Goal: Transaction & Acquisition: Purchase product/service

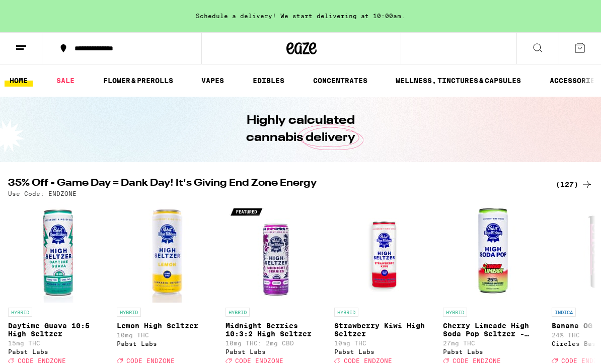
click at [67, 87] on link "SALE" at bounding box center [65, 81] width 28 height 12
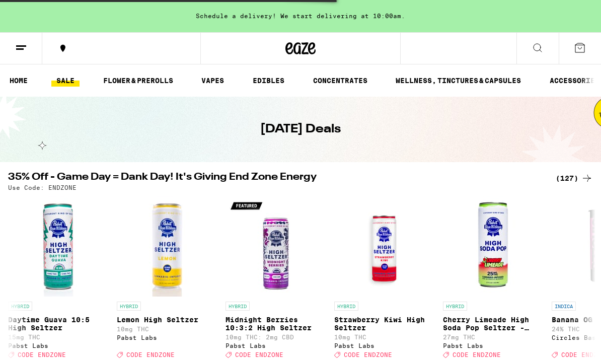
click at [67, 86] on link "SALE" at bounding box center [65, 81] width 28 height 12
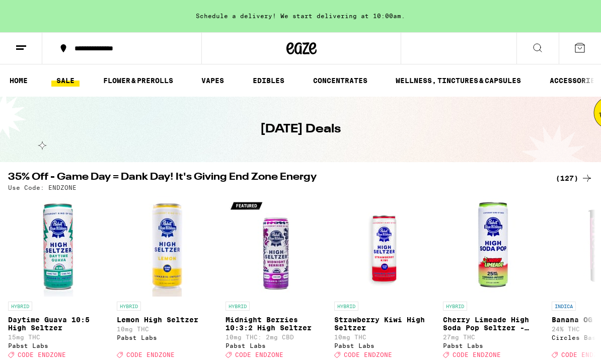
click at [269, 84] on link "EDIBLES" at bounding box center [269, 81] width 42 height 12
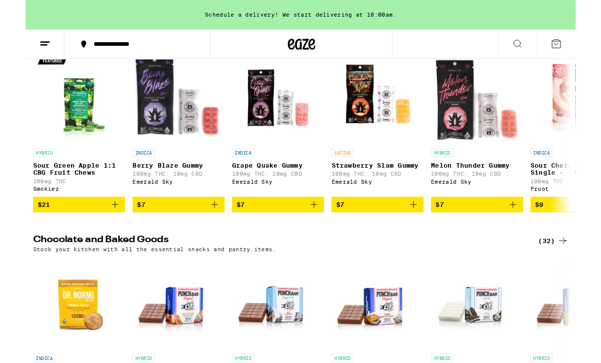
scroll to position [137, 0]
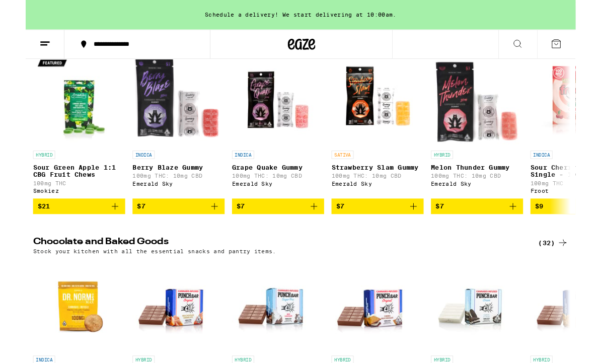
click at [407, 232] on span "$7" at bounding box center [384, 226] width 91 height 12
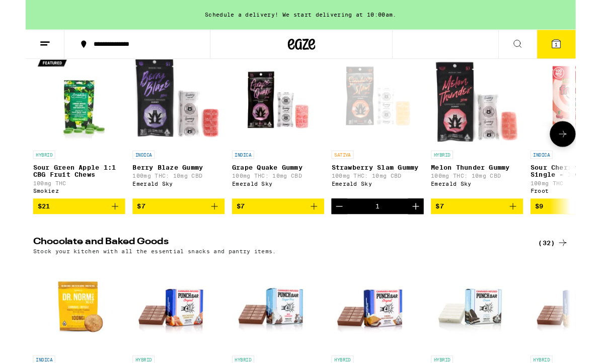
click at [424, 232] on icon "Increment" at bounding box center [426, 226] width 12 height 12
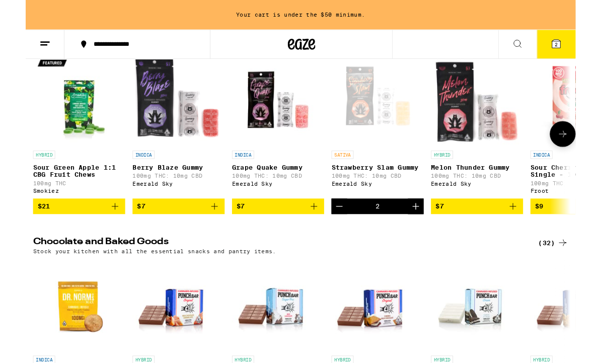
click at [431, 231] on icon "Increment" at bounding box center [426, 226] width 12 height 12
click at [427, 229] on icon "Increment" at bounding box center [426, 225] width 7 height 7
click at [425, 234] on button "Increment" at bounding box center [426, 225] width 17 height 17
click at [430, 232] on icon "Increment" at bounding box center [426, 226] width 12 height 12
click at [429, 232] on icon "Increment" at bounding box center [426, 226] width 12 height 12
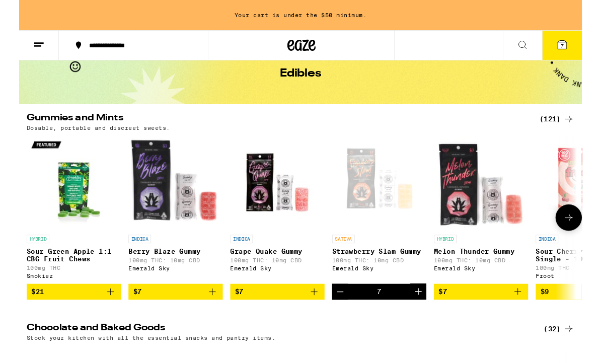
scroll to position [0, 0]
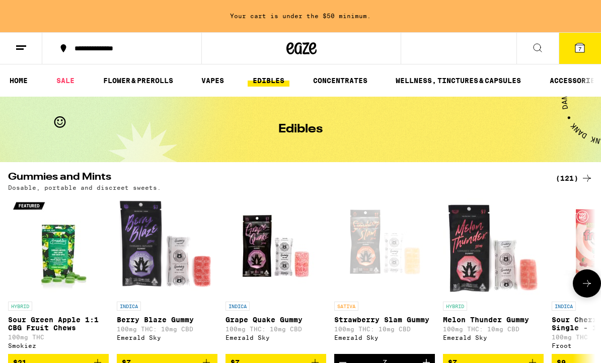
click at [210, 83] on link "VAPES" at bounding box center [212, 81] width 33 height 12
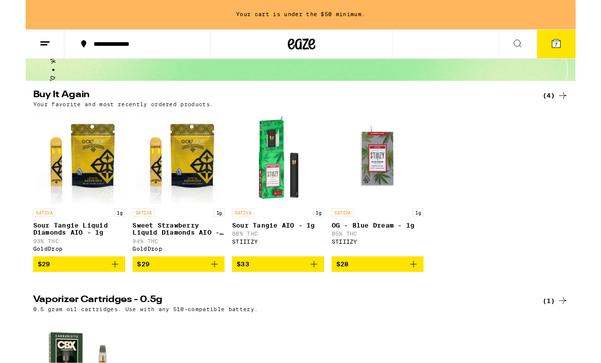
scroll to position [75, 0]
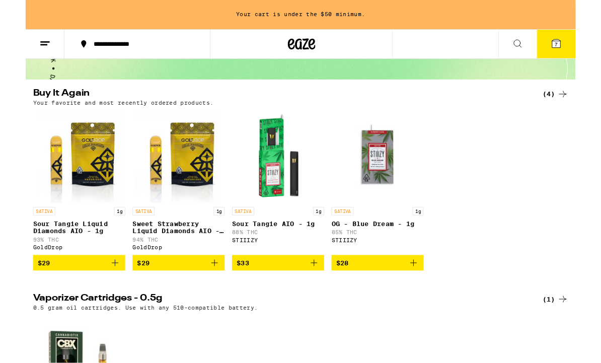
click at [208, 294] on icon "Add to bag" at bounding box center [206, 288] width 12 height 12
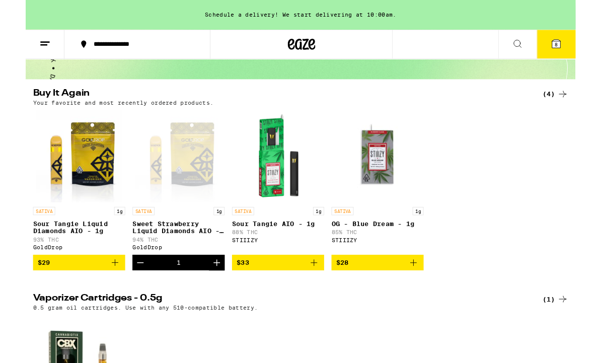
click at [97, 293] on icon "Add to bag" at bounding box center [98, 287] width 12 height 12
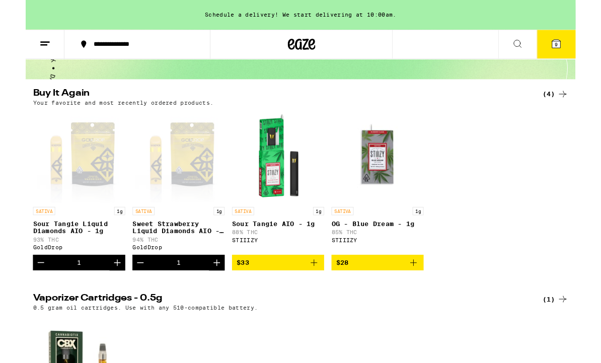
scroll to position [0, 0]
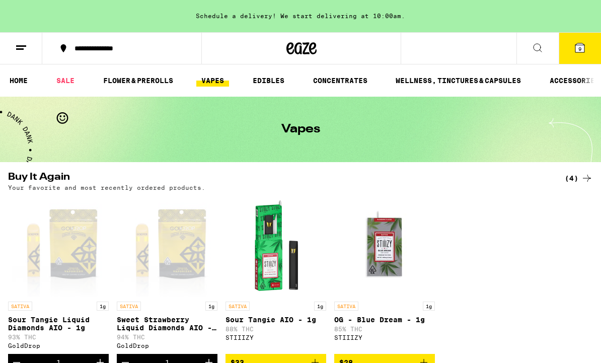
click at [135, 84] on link "FLOWER & PREROLLS" at bounding box center [138, 81] width 80 height 12
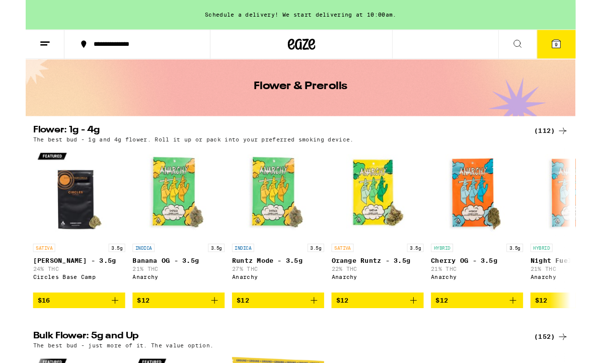
scroll to position [35, 0]
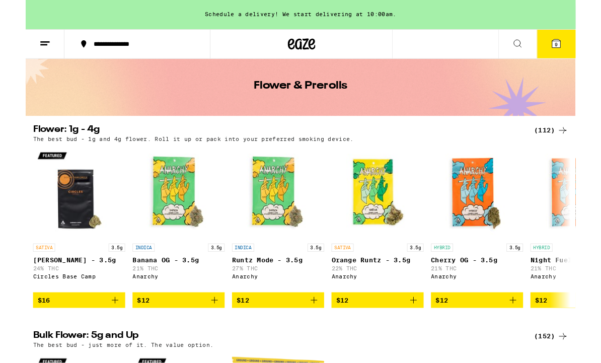
click at [421, 333] on icon "Add to bag" at bounding box center [424, 328] width 12 height 12
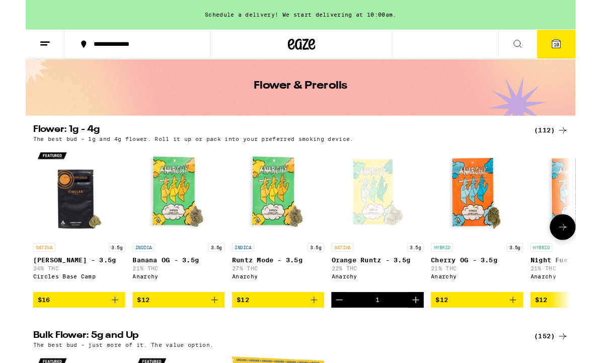
click at [104, 336] on button "$16" at bounding box center [58, 327] width 101 height 17
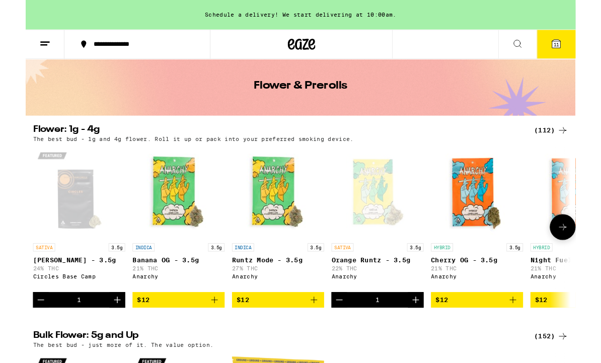
click at [583, 47] on span "11" at bounding box center [580, 49] width 6 height 6
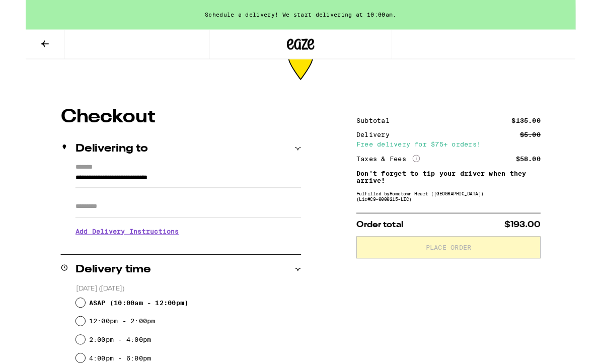
scroll to position [1, 0]
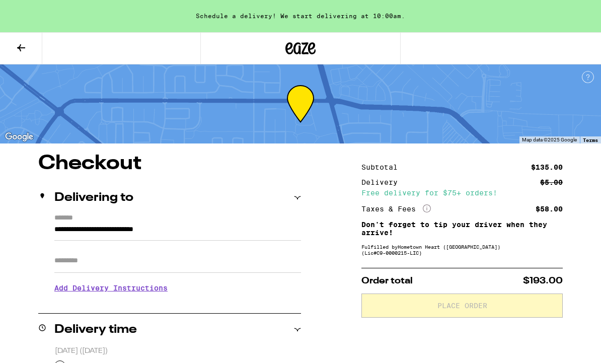
click at [162, 254] on input "Apt/Suite" at bounding box center [177, 261] width 247 height 24
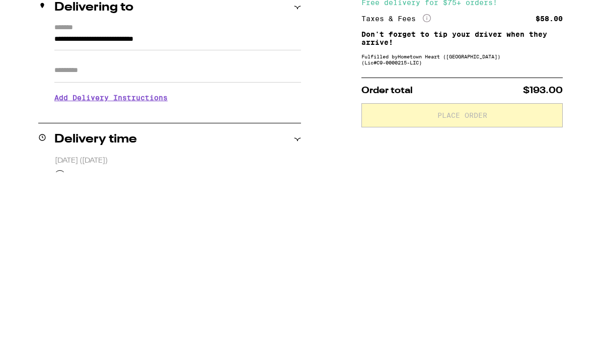
type input "*"
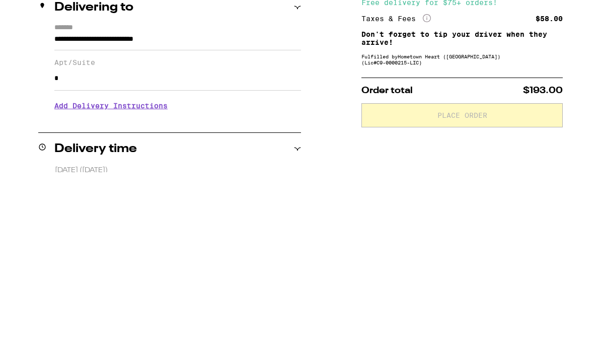
scroll to position [191, 0]
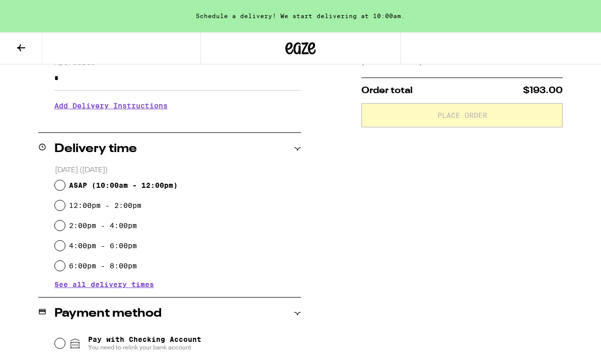
type input "*"
click at [63, 188] on input "ASAP ( 10:00am - 12:00pm )" at bounding box center [60, 185] width 10 height 10
radio input "true"
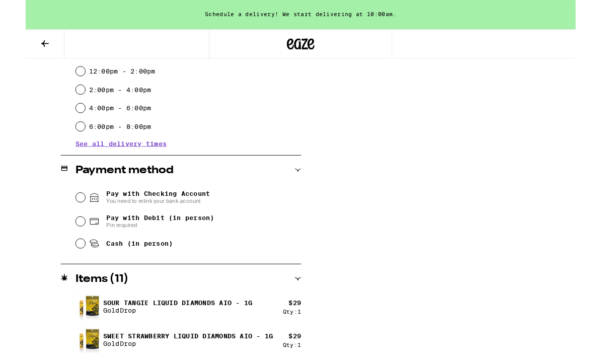
scroll to position [300, 0]
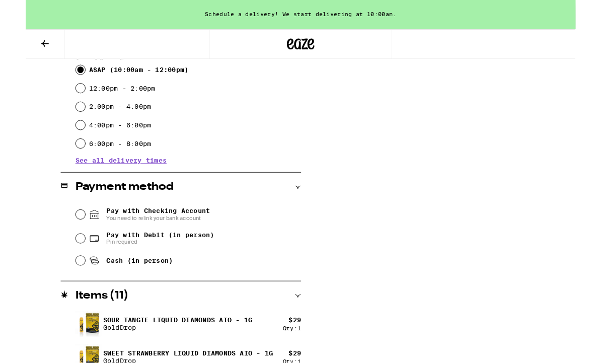
click at [60, 289] on input "Cash (in person)" at bounding box center [60, 285] width 10 height 10
radio input "true"
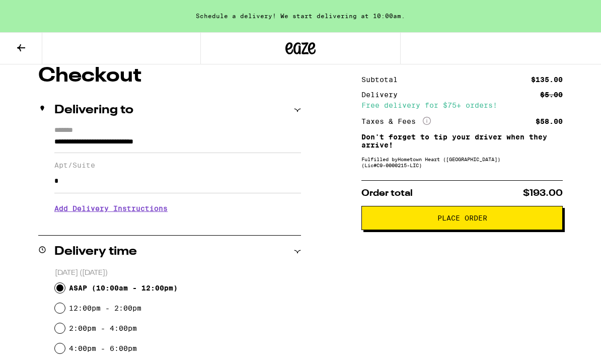
scroll to position [0, 0]
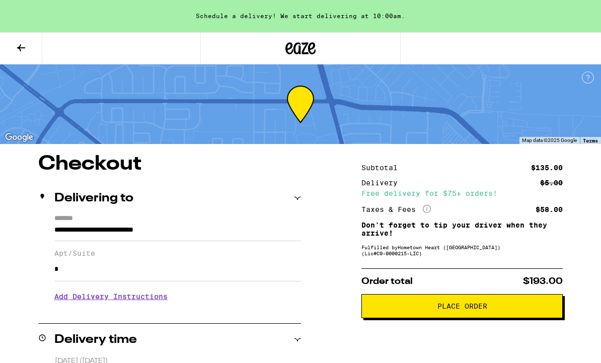
click at [520, 310] on span "Place Order" at bounding box center [462, 306] width 184 height 7
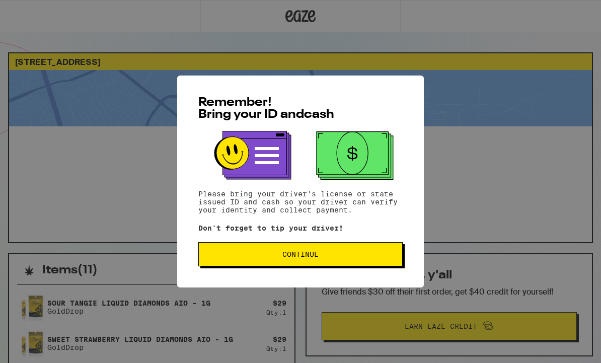
click at [369, 258] on span "Continue" at bounding box center [300, 254] width 187 height 7
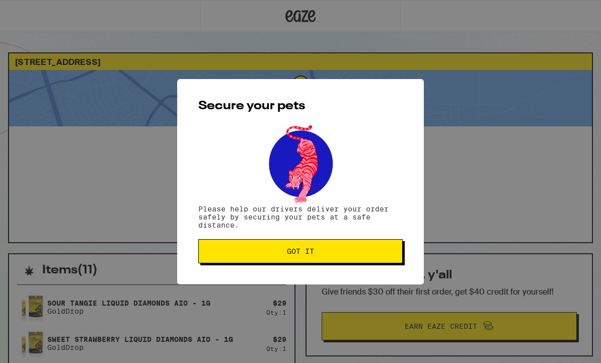
click at [373, 253] on span "Got it" at bounding box center [300, 251] width 187 height 7
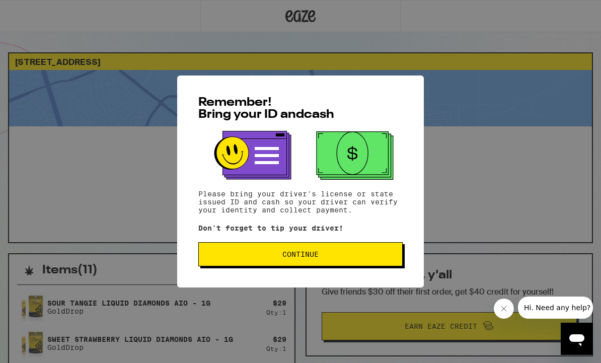
click at [339, 257] on span "Continue" at bounding box center [300, 254] width 187 height 7
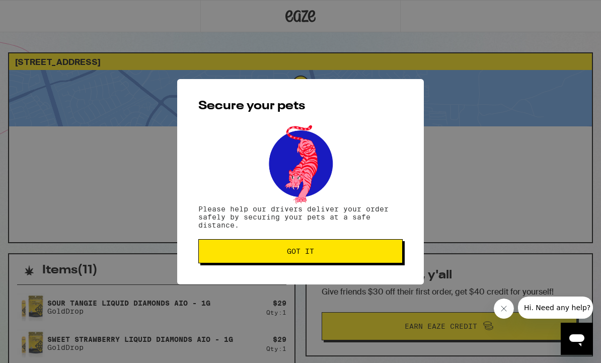
click at [347, 262] on button "Got it" at bounding box center [300, 251] width 204 height 24
